Goal: Transaction & Acquisition: Purchase product/service

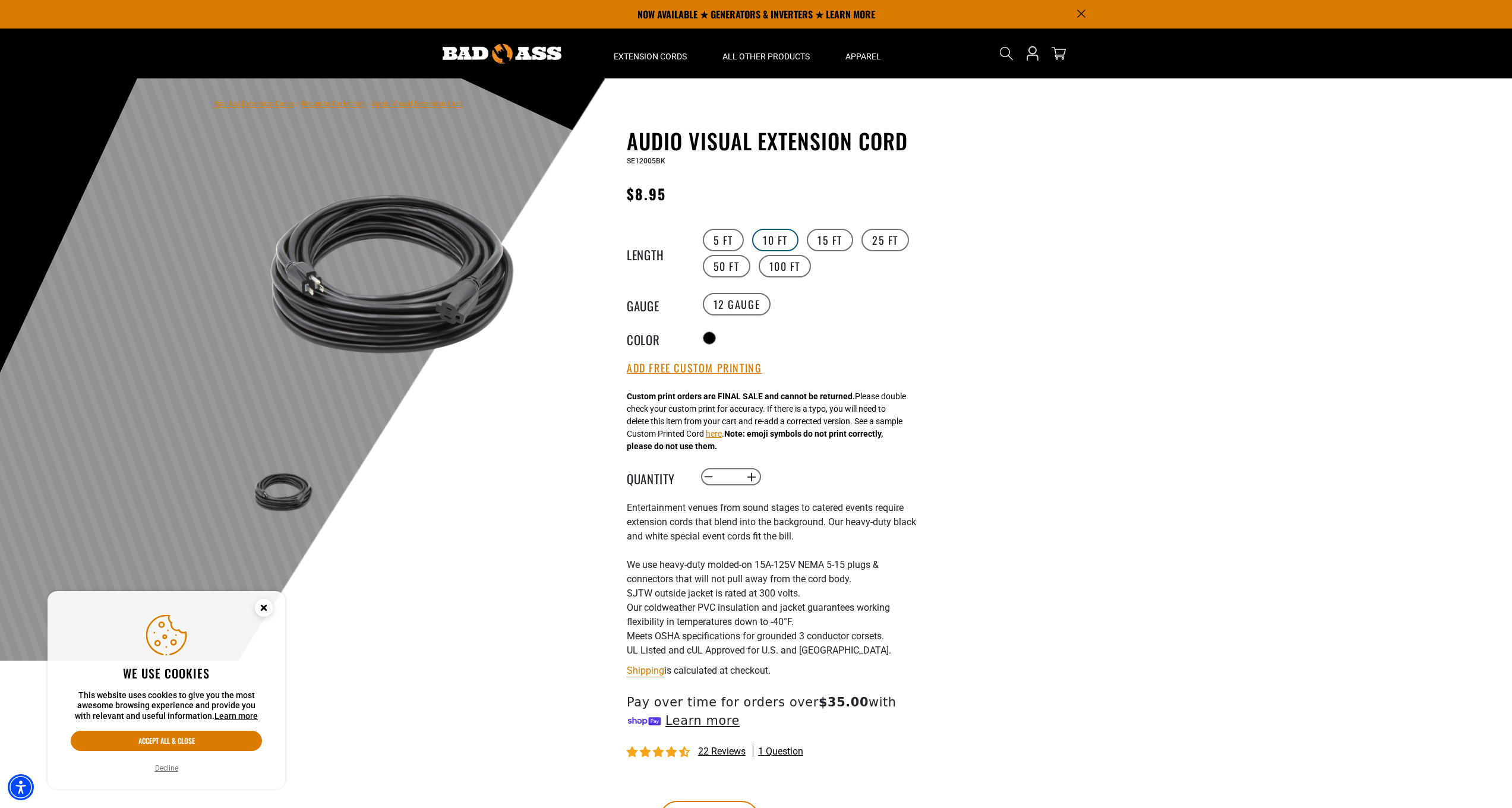
click at [783, 242] on label "10 FT" at bounding box center [775, 240] width 46 height 23
click at [829, 238] on label "15 FT" at bounding box center [829, 240] width 46 height 23
click at [1096, 331] on div at bounding box center [756, 369] width 1512 height 582
click at [253, 105] on link "Bad Ass Extension Cords" at bounding box center [254, 104] width 81 height 9
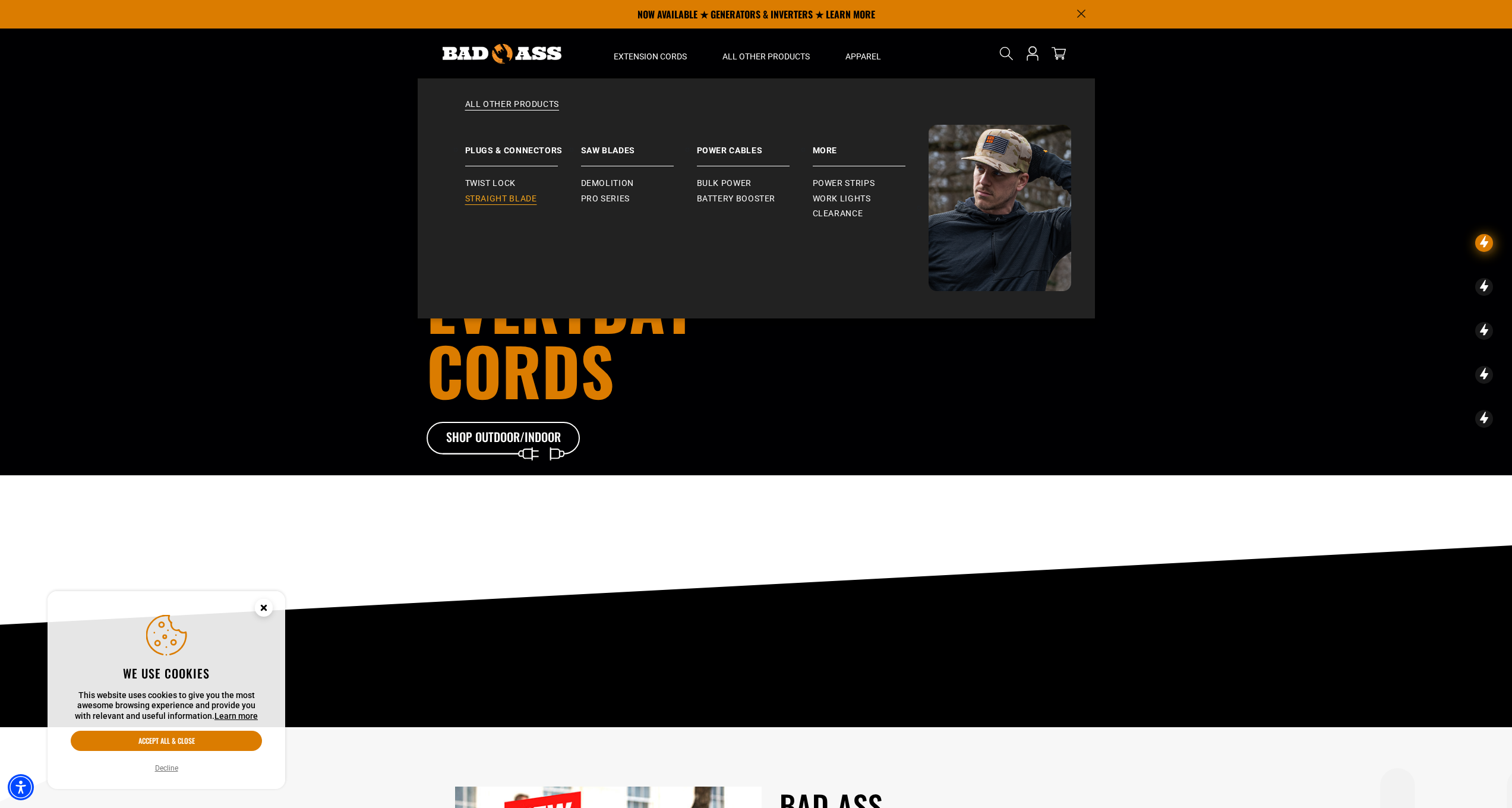
click at [518, 200] on span "Straight Blade" at bounding box center [501, 199] width 72 height 11
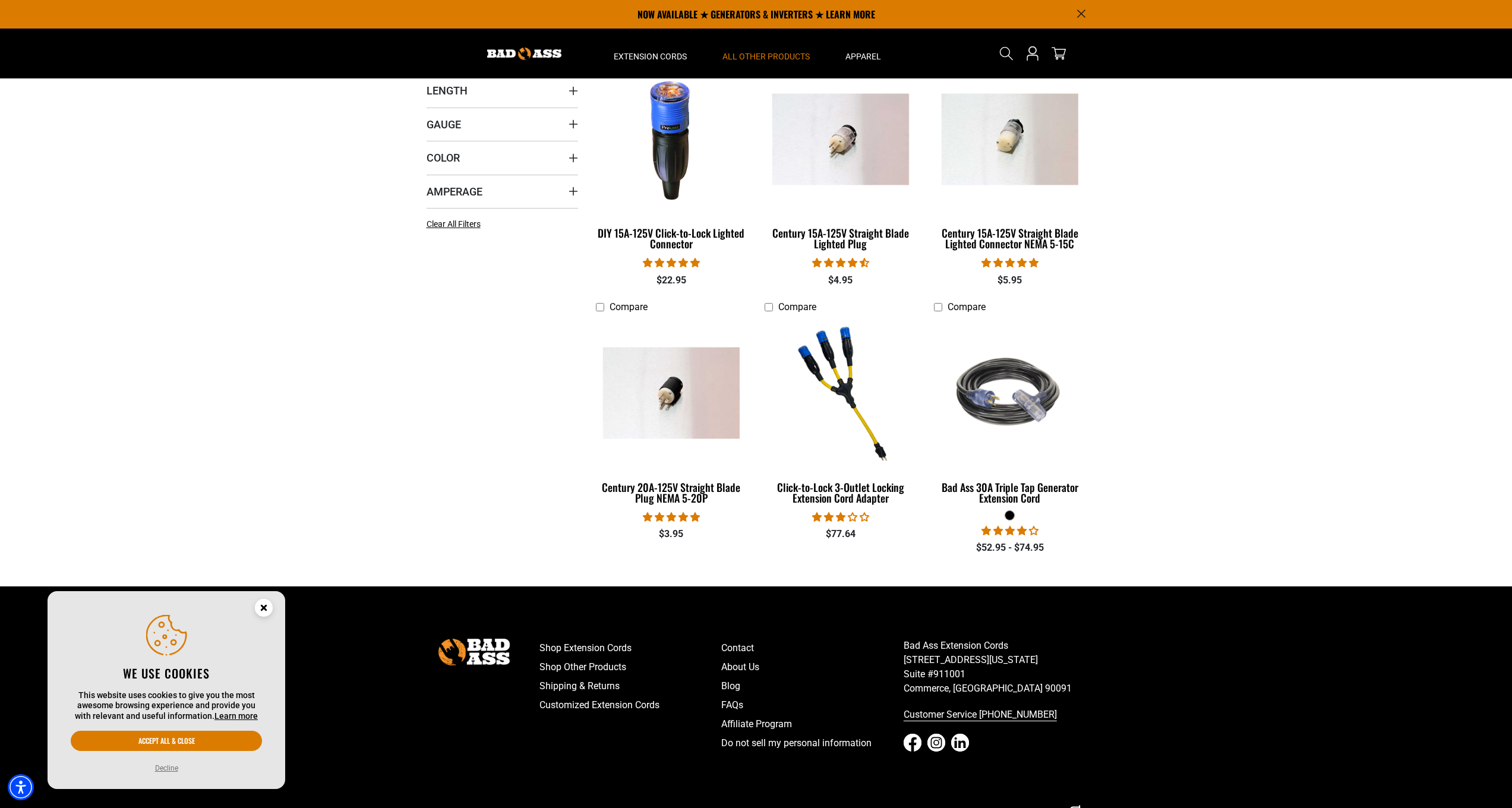
scroll to position [69, 0]
